Goal: Information Seeking & Learning: Check status

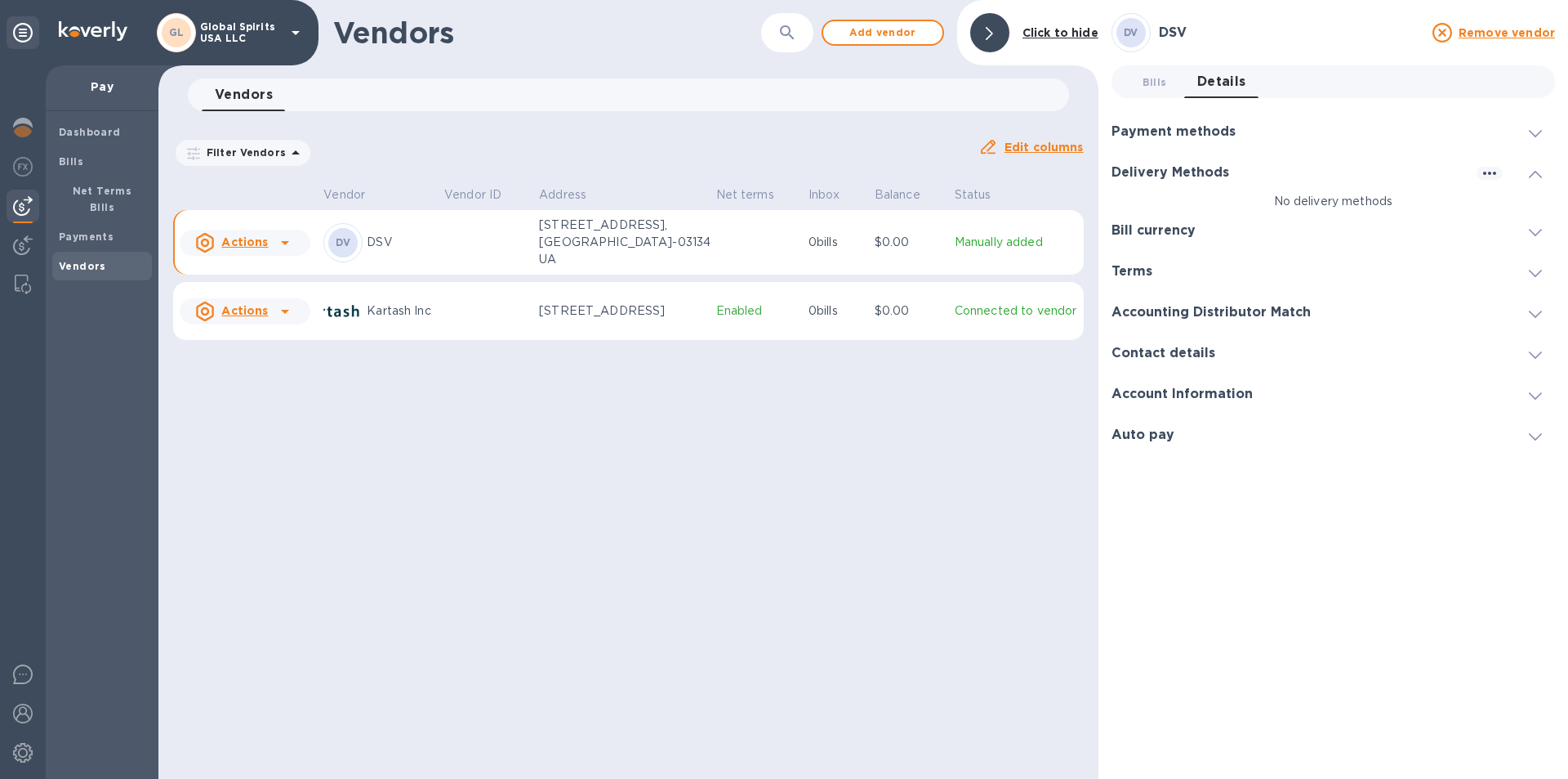
click at [666, 549] on div "Vendors ​ Add vendor Click to hide Vendors 0 Filter Vendors Auto pay: All Edit …" at bounding box center [628, 389] width 940 height 779
click at [80, 124] on span "Dashboard" at bounding box center [90, 132] width 63 height 17
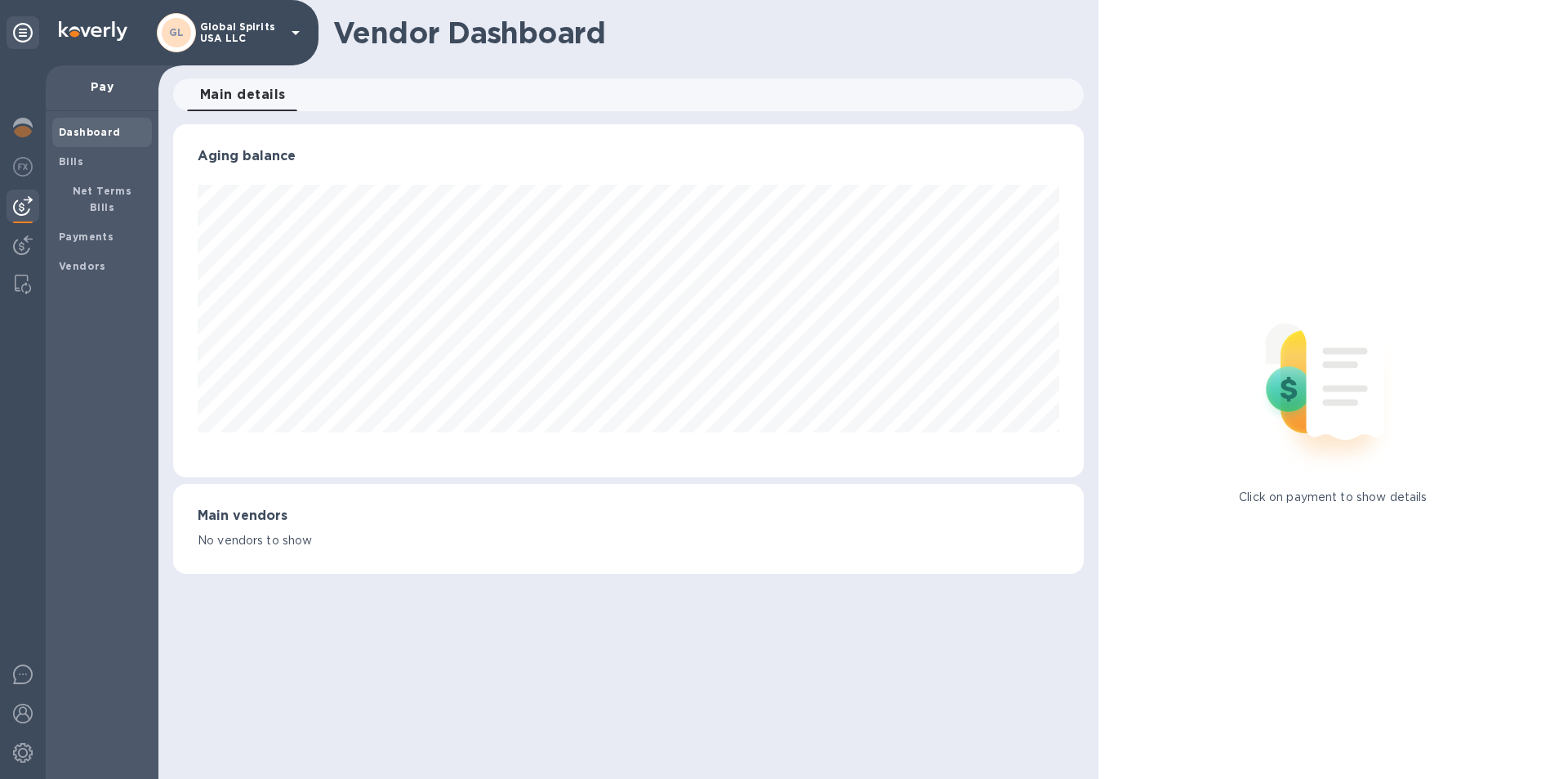
scroll to position [353, 910]
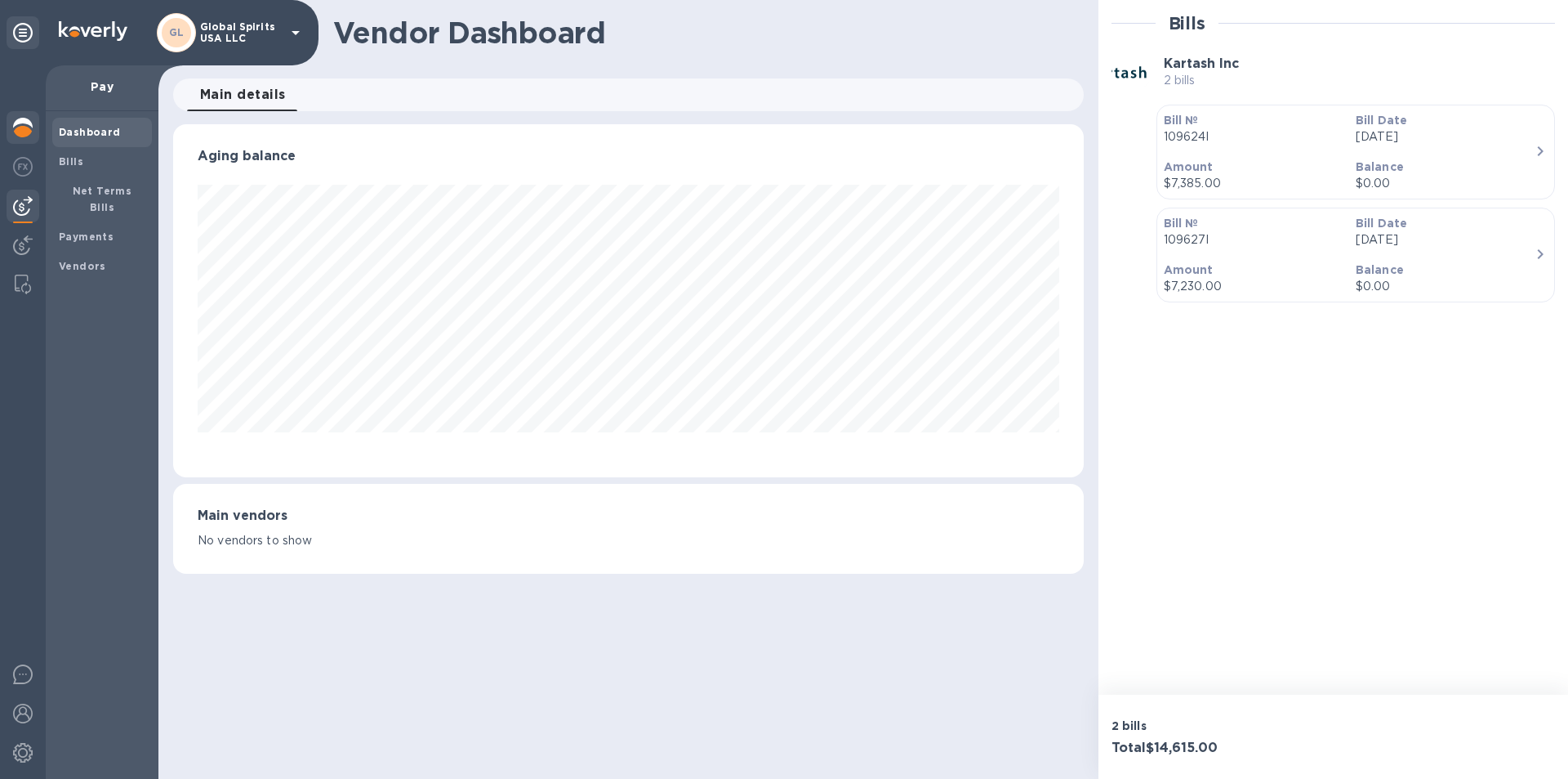
click at [21, 123] on img at bounding box center [22, 127] width 20 height 20
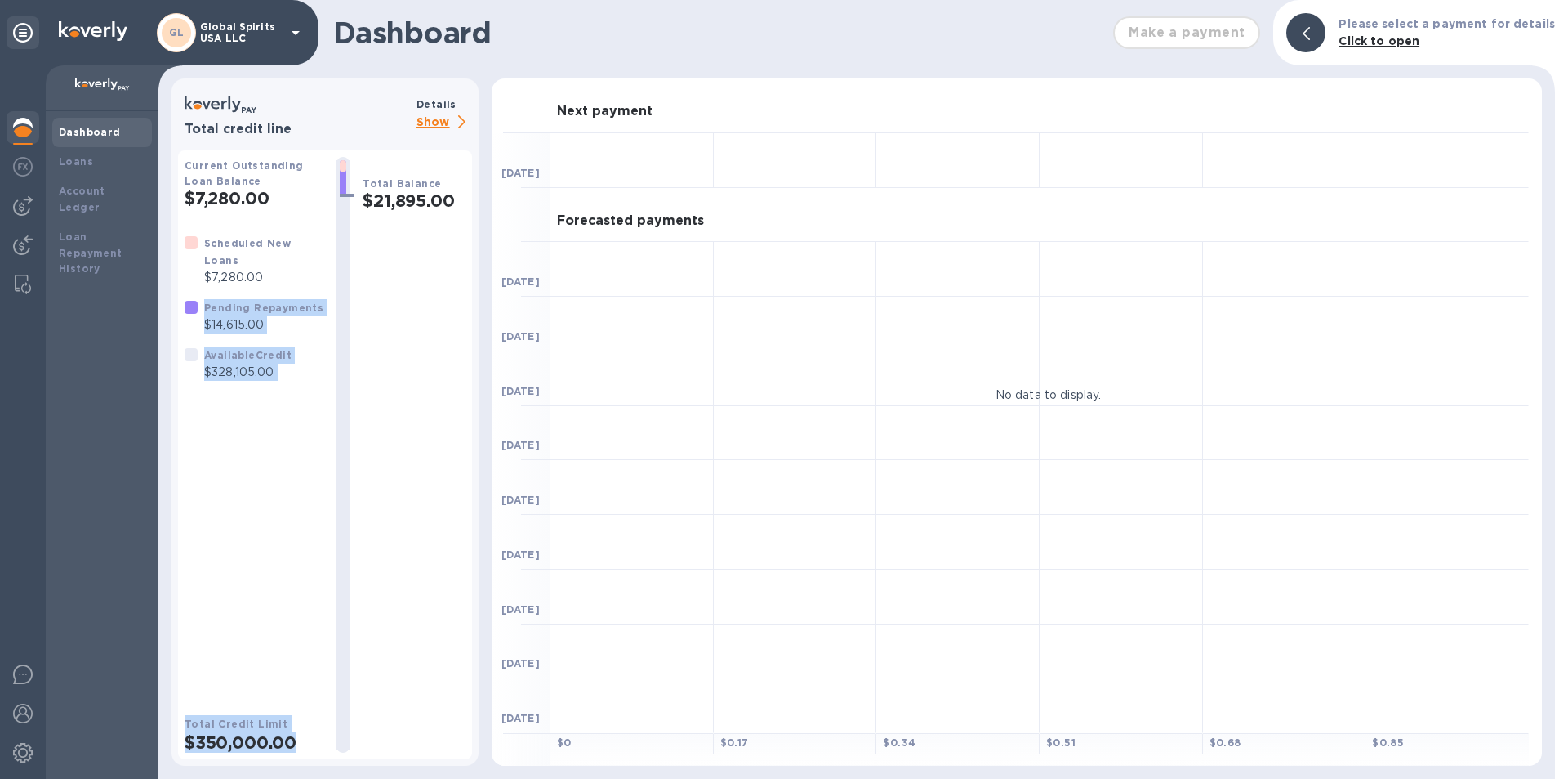
drag, startPoint x: 207, startPoint y: 313, endPoint x: 351, endPoint y: 314, distance: 144.0
click at [351, 314] on div "Current Outstanding Loan Balance $7,280.00 Scheduled New Loans $7,280.00 Pendin…" at bounding box center [325, 454] width 281 height 595
click at [289, 491] on div "Scheduled New Loans $7,280.00 Pending Repayments $14,615.00 Available Credit $3…" at bounding box center [254, 461] width 139 height 454
click at [430, 121] on p "Show" at bounding box center [444, 122] width 56 height 21
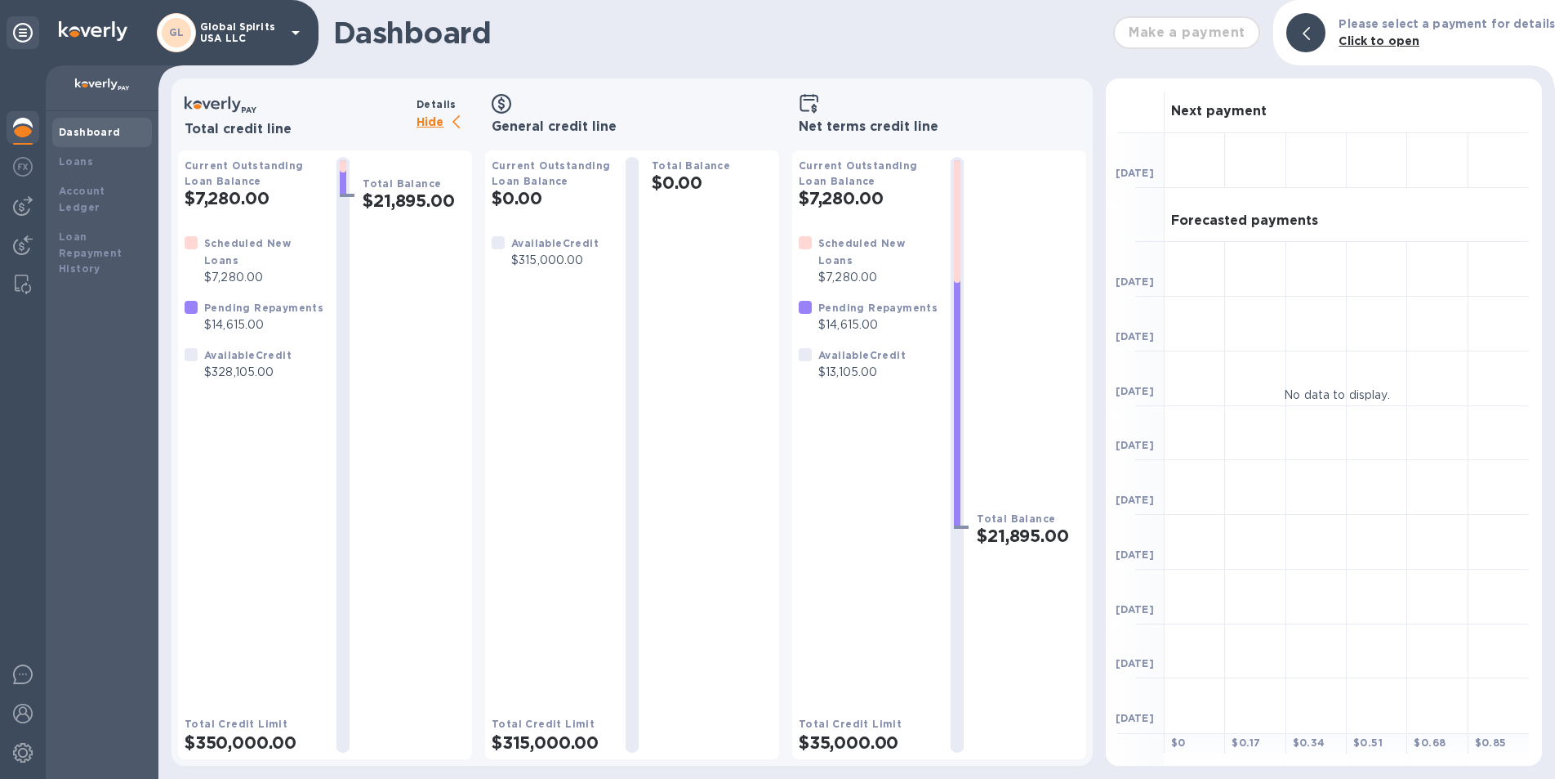
click at [235, 729] on b "Total Credit Limit" at bounding box center [235, 723] width 103 height 13
click at [771, 209] on div "Current Outstanding Loan Balance $7,280.00 Scheduled New Loans $7,280.00 Pendin…" at bounding box center [868, 454] width 139 height 595
click at [771, 697] on div "Current Outstanding Loan Balance $7,280.00 Scheduled New Loans $7,280.00 Pendin…" at bounding box center [868, 454] width 139 height 595
click at [413, 203] on h2 "$21,895.00" at bounding box center [413, 200] width 103 height 21
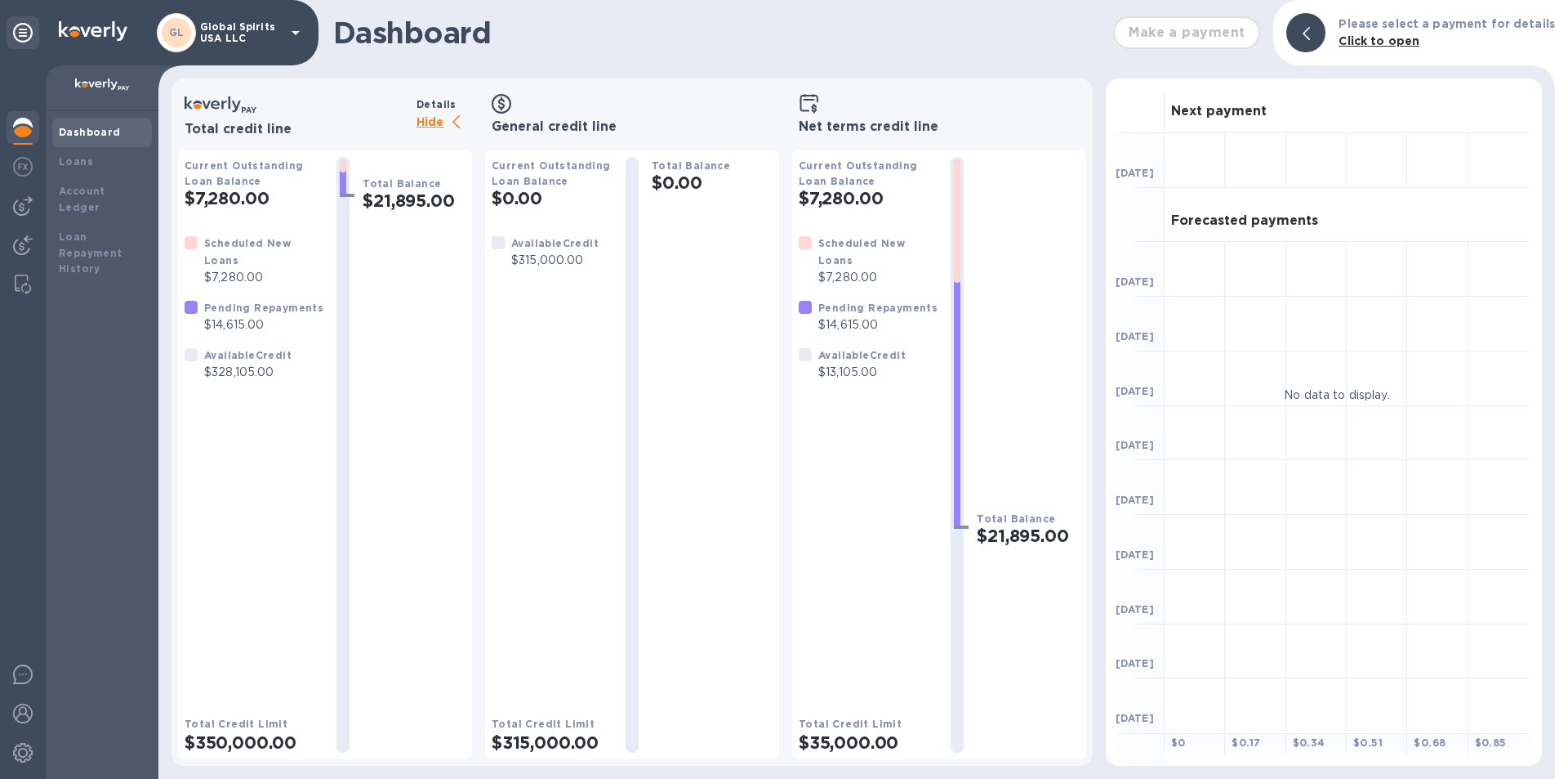
click at [268, 186] on div "Current Outstanding Loan Balance $7,280.00" at bounding box center [254, 182] width 139 height 52
click at [259, 307] on b "Pending Repayments" at bounding box center [264, 307] width 119 height 13
click at [110, 167] on div "Loans" at bounding box center [102, 161] width 87 height 17
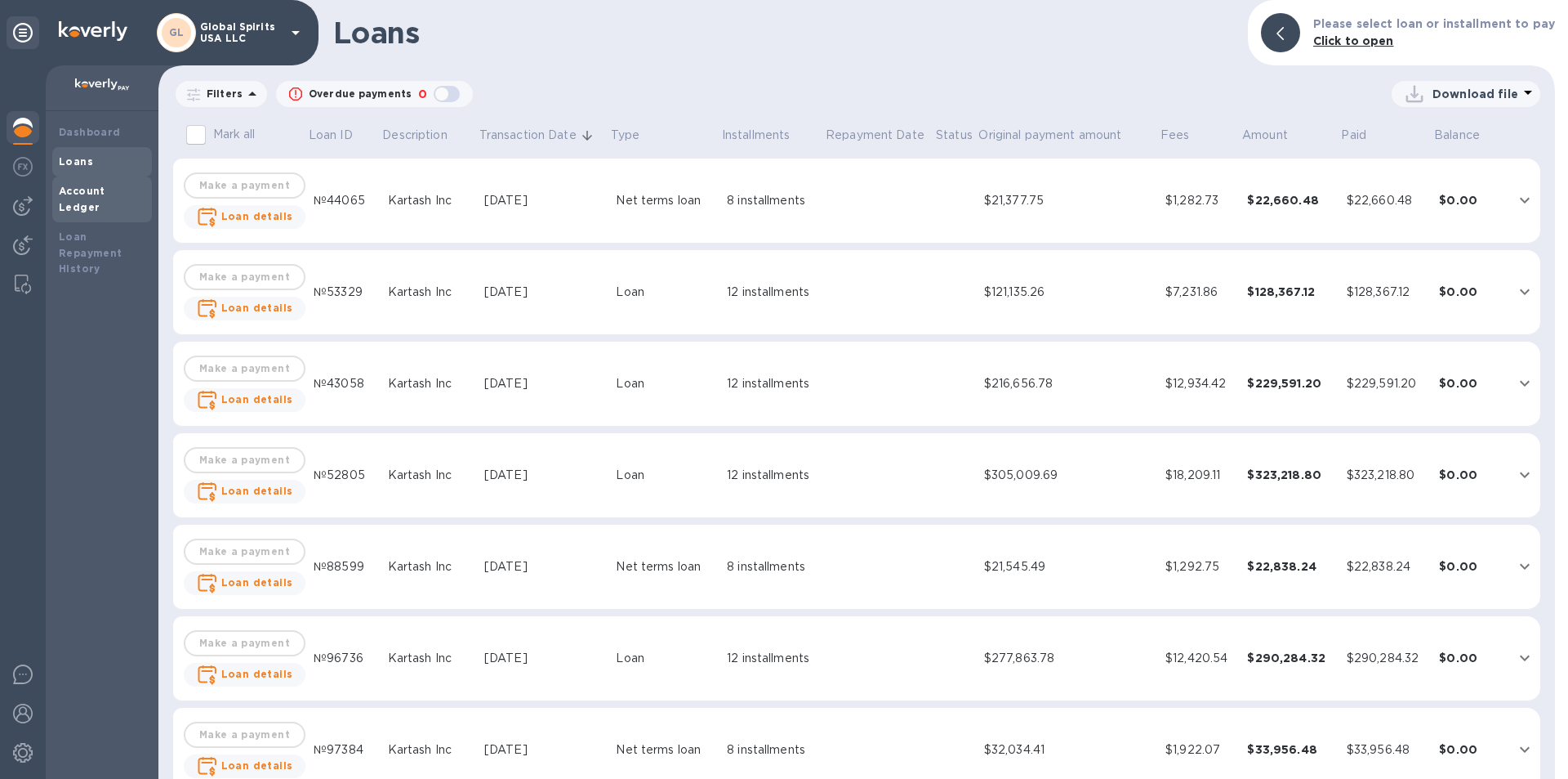
click at [80, 199] on div "Account Ledger" at bounding box center [102, 199] width 100 height 46
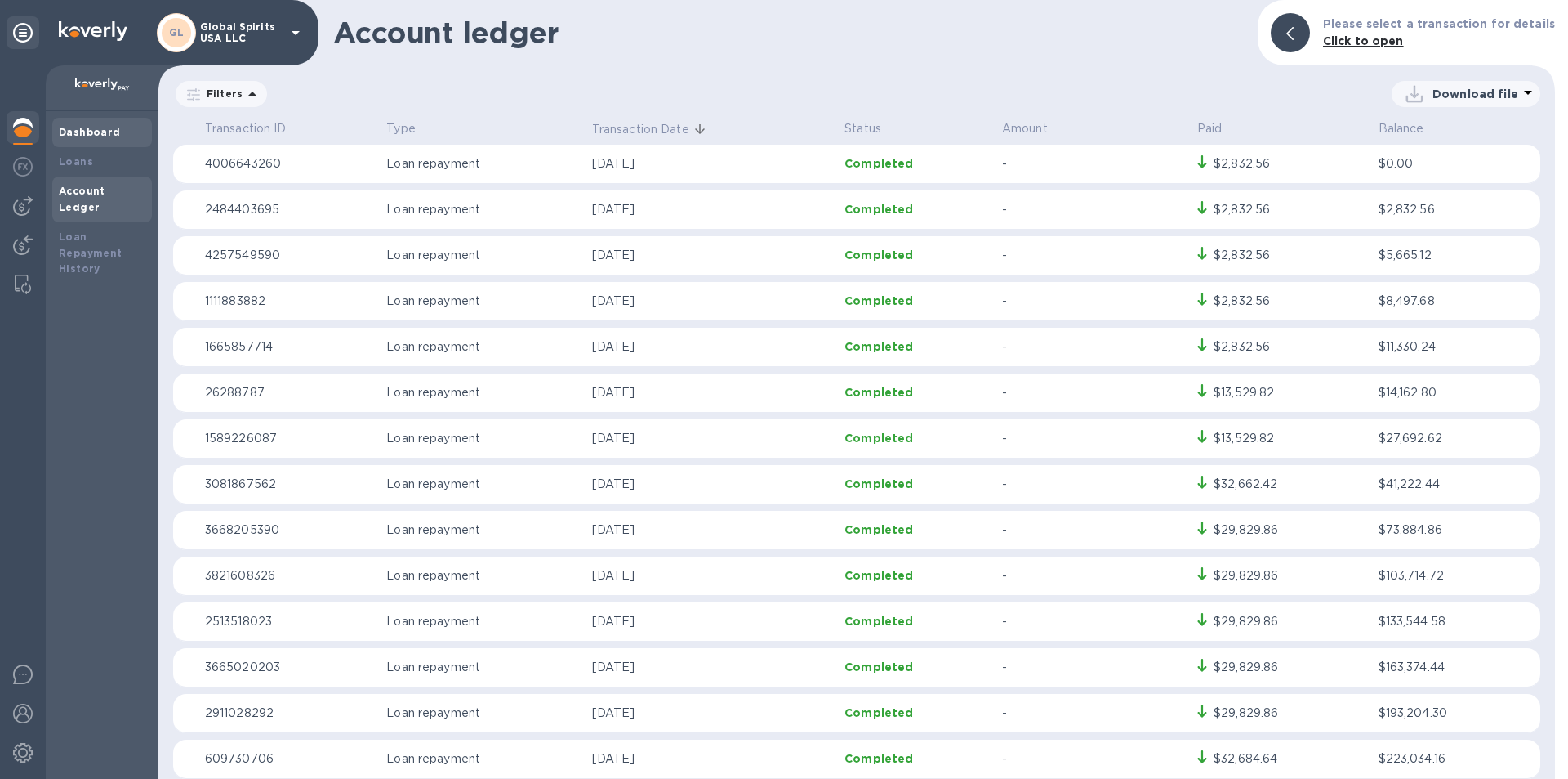
click at [86, 133] on b "Dashboard" at bounding box center [90, 132] width 63 height 13
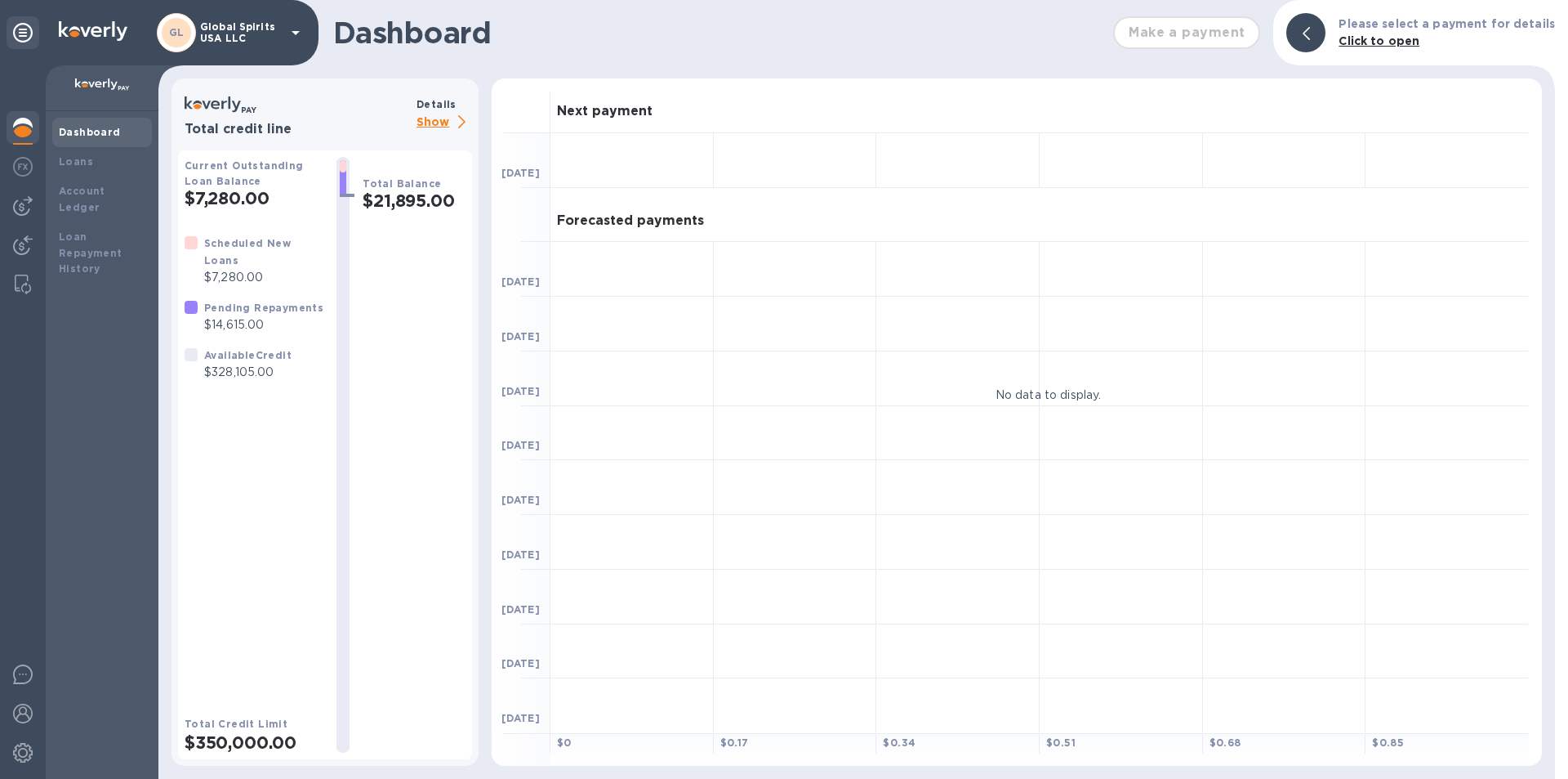
click at [430, 109] on b "Details" at bounding box center [436, 104] width 40 height 13
click at [429, 118] on p "Show" at bounding box center [444, 122] width 56 height 21
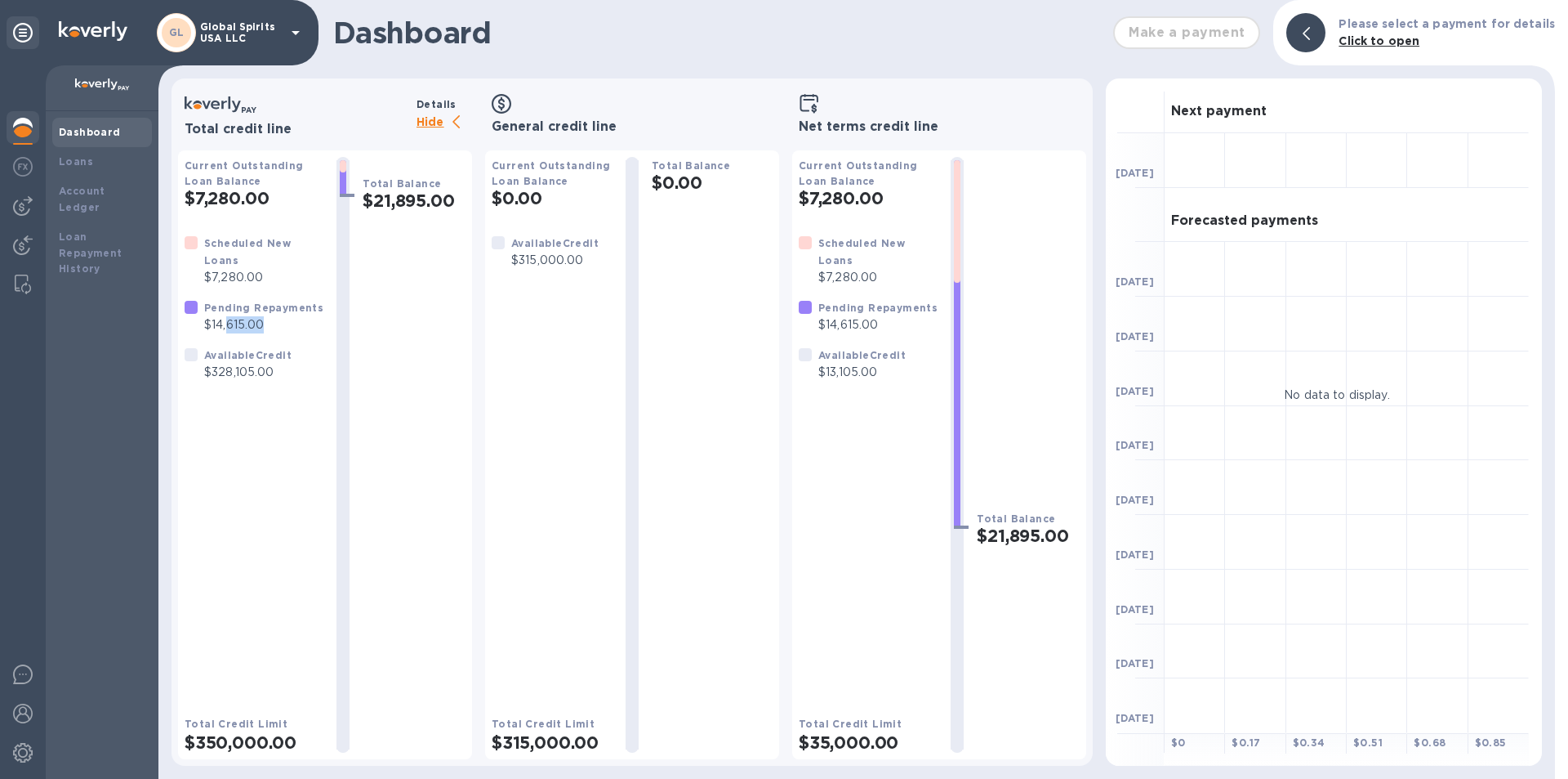
drag, startPoint x: 227, startPoint y: 324, endPoint x: 310, endPoint y: 319, distance: 83.2
click at [310, 319] on p "$14,615.00" at bounding box center [264, 325] width 119 height 18
click at [568, 359] on div "Available Credit $315,000.00" at bounding box center [552, 461] width 121 height 454
click at [771, 306] on b "Pending Repayments" at bounding box center [877, 307] width 119 height 13
